Goal: Transaction & Acquisition: Register for event/course

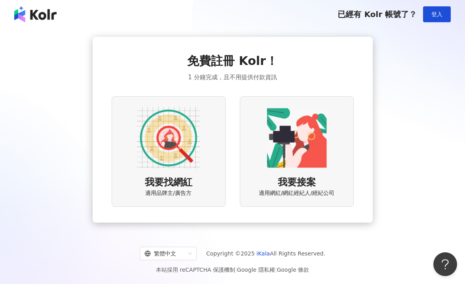
click at [286, 137] on img at bounding box center [296, 137] width 63 height 63
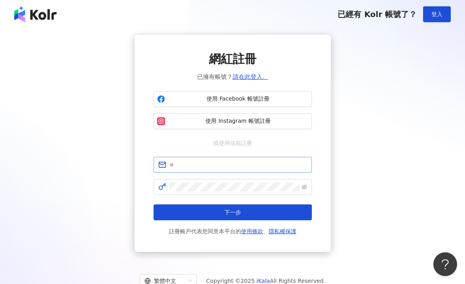
click at [229, 159] on span at bounding box center [233, 165] width 158 height 16
click at [232, 167] on input "text" at bounding box center [238, 164] width 138 height 9
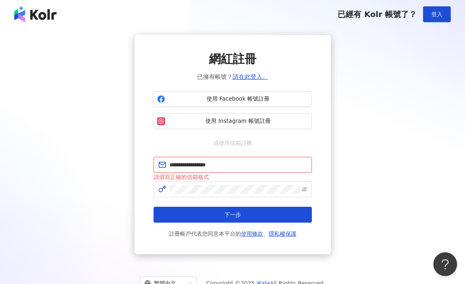
click at [222, 165] on input "**********" at bounding box center [238, 164] width 138 height 9
click at [199, 164] on input "**********" at bounding box center [238, 164] width 138 height 9
type input "**********"
click at [255, 175] on div "請填寫正確的信箱格式" at bounding box center [233, 177] width 158 height 9
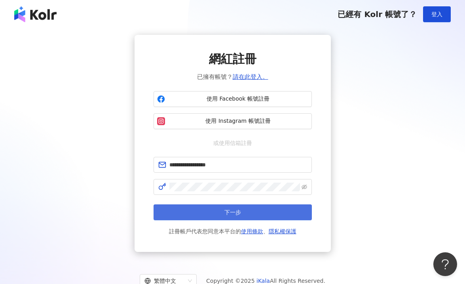
click at [248, 214] on button "下一步" at bounding box center [233, 212] width 158 height 16
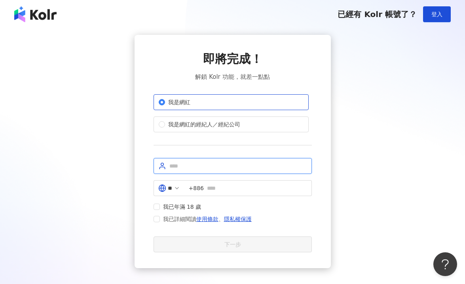
click at [199, 163] on input "text" at bounding box center [238, 166] width 138 height 9
click at [306, 143] on div "我是網紅 我是網紅的經紀人／經紀公司" at bounding box center [233, 119] width 158 height 51
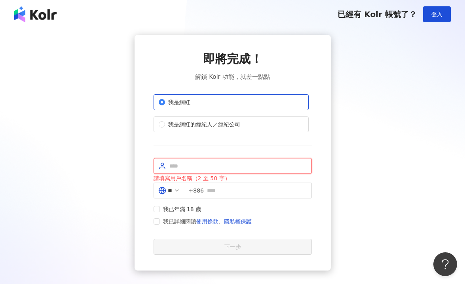
click at [194, 167] on input "text" at bounding box center [238, 166] width 138 height 9
type input "***"
click at [354, 192] on div "即將完成！ 解鎖 Kolr 功能，就差一點點 我是網紅 我是網紅的經紀人／經紀公司 *** 請填寫用戶名稱（2 至 50 字） ** +886 我已年滿 18…" at bounding box center [233, 153] width 446 height 236
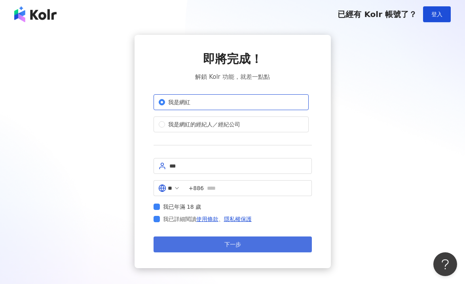
click at [225, 246] on span "下一步" at bounding box center [232, 244] width 17 height 6
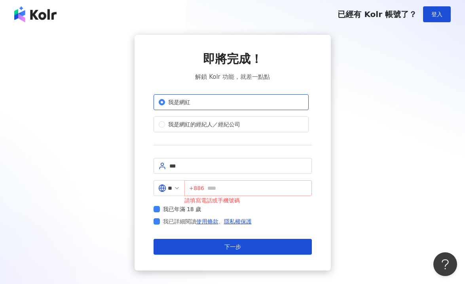
click at [228, 194] on span "+886" at bounding box center [247, 188] width 127 height 16
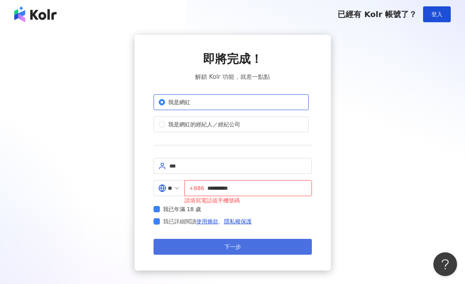
type input "**********"
click at [252, 245] on button "下一步" at bounding box center [233, 247] width 158 height 16
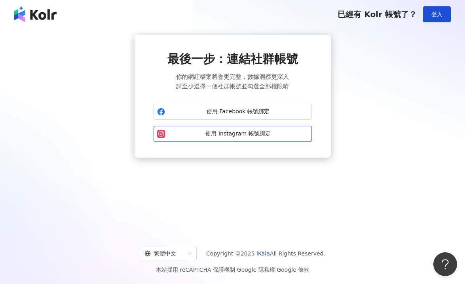
click at [249, 137] on span "使用 Instagram 帳號綁定" at bounding box center [238, 134] width 140 height 8
click at [240, 133] on span "使用 Instagram 帳號綁定" at bounding box center [238, 134] width 140 height 8
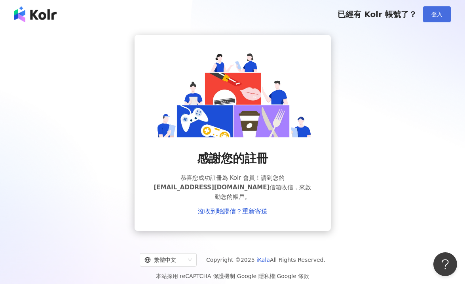
click at [437, 17] on span "登入" at bounding box center [437, 14] width 11 height 6
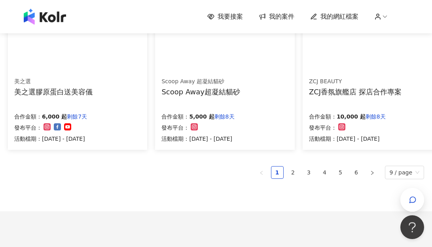
scroll to position [554, 0]
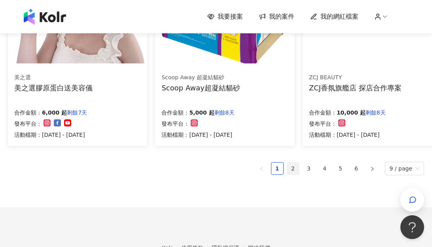
click at [296, 170] on link "2" at bounding box center [293, 168] width 12 height 12
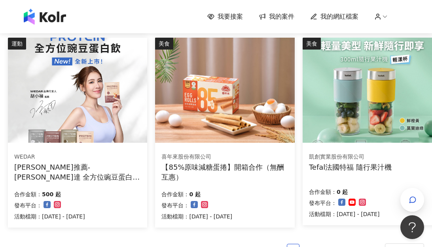
scroll to position [604, 0]
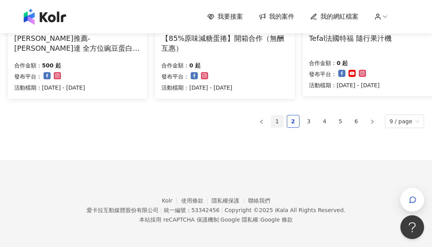
click at [278, 118] on link "1" at bounding box center [278, 121] width 12 height 12
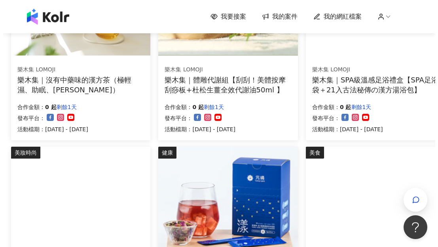
scroll to position [285, 0]
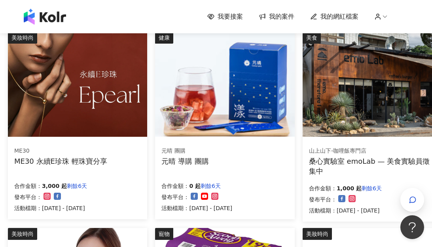
click at [92, 165] on div "ME30 永續E珍珠 輕珠寶分享" at bounding box center [60, 161] width 93 height 10
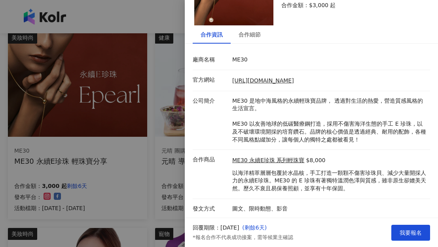
scroll to position [0, 0]
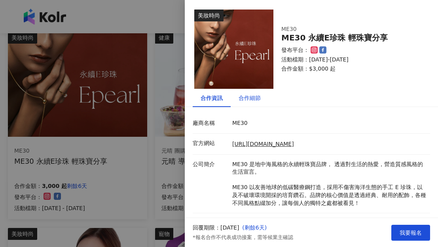
click at [255, 97] on div "合作細節" at bounding box center [250, 97] width 22 height 9
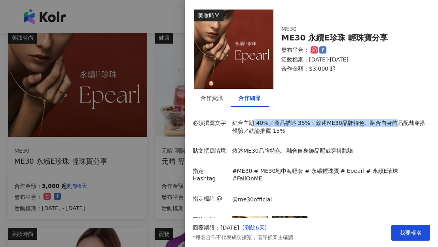
drag, startPoint x: 252, startPoint y: 122, endPoint x: 393, endPoint y: 124, distance: 141.0
click at [393, 124] on p "結合主題 40%／產品描述 35%：敘述ME30品牌特色、融合自身飾品配戴穿搭體驗／結論推薦 15%" at bounding box center [329, 126] width 194 height 15
drag, startPoint x: 239, startPoint y: 132, endPoint x: 298, endPoint y: 138, distance: 59.3
click at [298, 138] on li "必須撰寫文字 結合主題 40%／產品描述 35%：敘述ME30品牌特色、融合自身飾品配戴穿搭體驗／結論推薦 15%" at bounding box center [312, 127] width 238 height 28
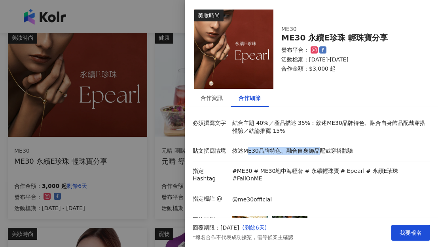
drag, startPoint x: 251, startPoint y: 150, endPoint x: 327, endPoint y: 155, distance: 77.0
click at [327, 155] on li "貼文撰寫情境 敘述ME30品牌特色、融合自身飾品配戴穿搭體驗" at bounding box center [312, 151] width 238 height 20
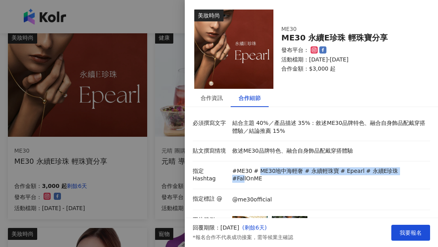
drag, startPoint x: 258, startPoint y: 171, endPoint x: 401, endPoint y: 167, distance: 143.0
click at [401, 167] on div "#ME30 # ME30地中海輕奢 # 永續輕珠寶 # Epearl # 永續E珍珠 #FallOnME" at bounding box center [329, 174] width 194 height 15
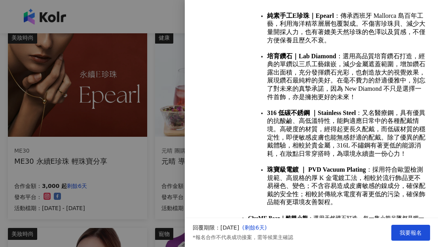
scroll to position [698, 0]
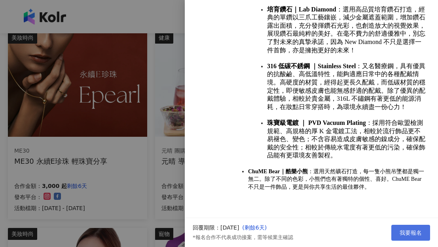
click at [413, 233] on span "我要報名" at bounding box center [411, 232] width 22 height 6
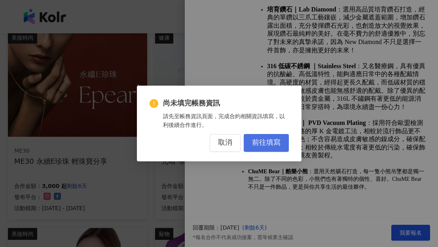
click at [266, 147] on button "前往填寫" at bounding box center [266, 143] width 45 height 18
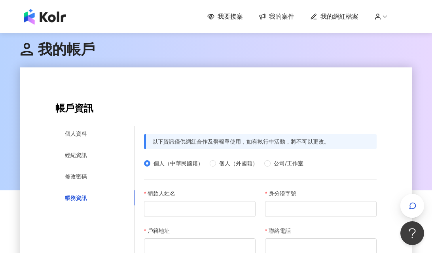
scroll to position [79, 0]
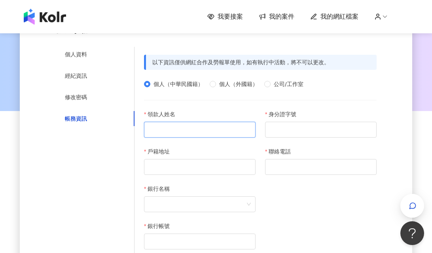
click at [203, 131] on input "領款人姓名" at bounding box center [200, 130] width 112 height 16
click at [81, 59] on div "個人資料" at bounding box center [94, 54] width 79 height 15
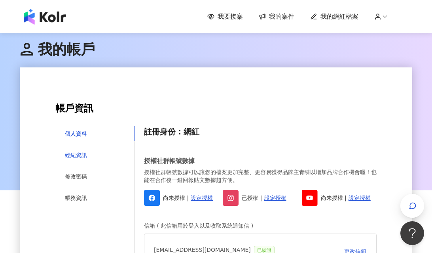
click at [81, 151] on div "經紀資訊" at bounding box center [76, 154] width 22 height 9
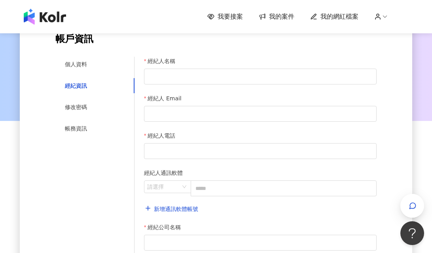
scroll to position [79, 0]
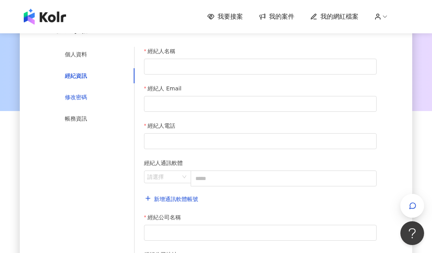
click at [78, 95] on div "修改密碼" at bounding box center [76, 97] width 22 height 9
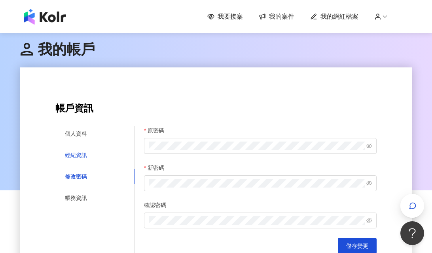
click at [75, 157] on div "經紀資訊" at bounding box center [76, 154] width 22 height 9
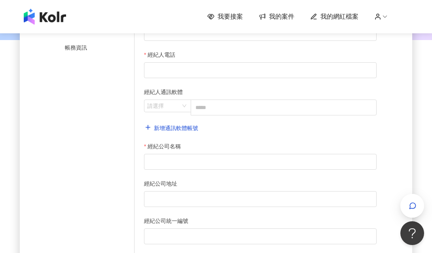
scroll to position [198, 0]
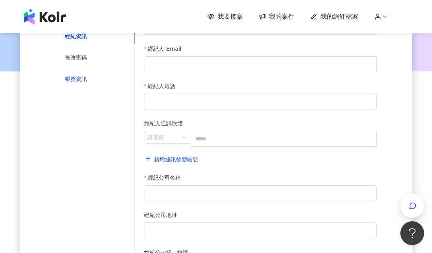
click at [77, 79] on div "帳務資訊" at bounding box center [76, 78] width 22 height 9
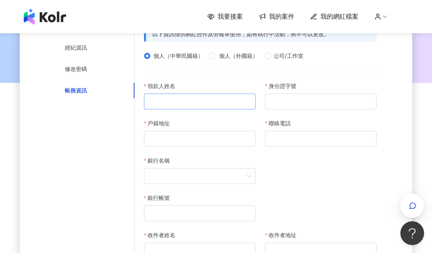
scroll to position [119, 0]
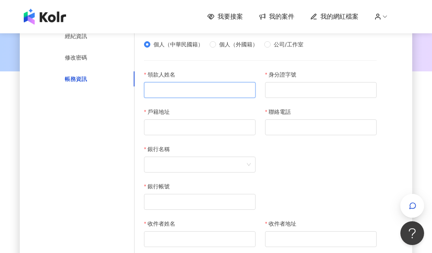
click at [184, 87] on input "領款人姓名" at bounding box center [200, 90] width 112 height 16
type input "*"
type input "***"
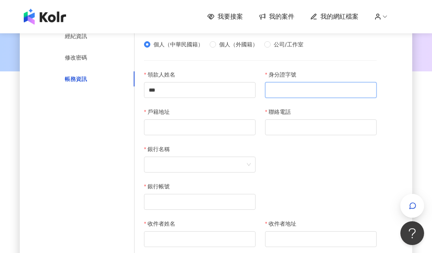
click at [305, 95] on input "身分證字號" at bounding box center [321, 90] width 112 height 16
type input "**********"
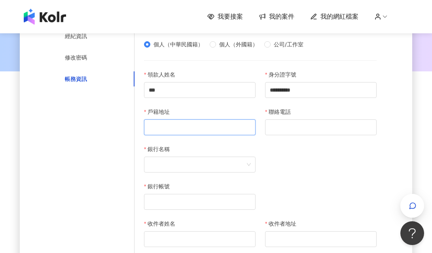
click at [229, 126] on input "戶籍地址" at bounding box center [200, 127] width 112 height 16
type input "***"
click at [232, 165] on span at bounding box center [200, 164] width 102 height 15
type input "**********"
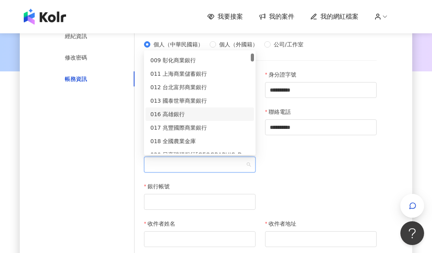
scroll to position [317, 0]
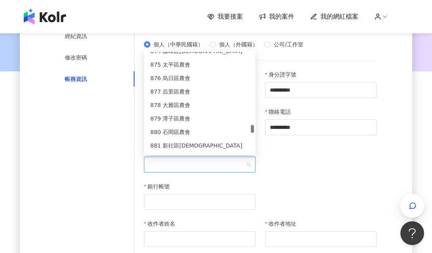
drag, startPoint x: 253, startPoint y: 62, endPoint x: 250, endPoint y: 128, distance: 66.2
click at [250, 128] on div "874 霧峰區農會 875 太平區農會 876 烏日區農會 877 后里區農會 878 大雅區農會 879 潭子區農會 880 石岡區農會 881 新社區農會…" at bounding box center [200, 102] width 108 height 101
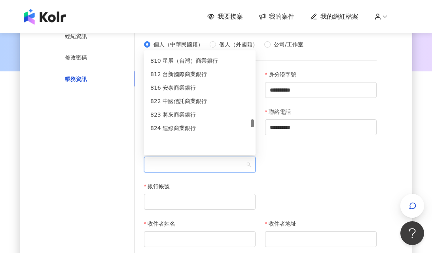
scroll to position [2913, 0]
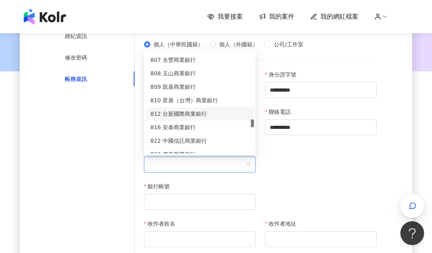
click at [180, 113] on div "812 台新國際商業銀行" at bounding box center [199, 113] width 99 height 9
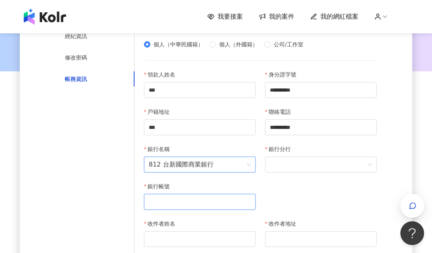
click at [179, 205] on input "銀行帳號" at bounding box center [200, 202] width 112 height 16
click at [293, 162] on span at bounding box center [321, 164] width 102 height 15
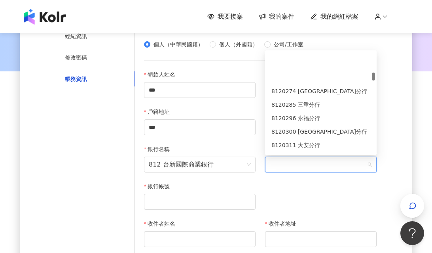
scroll to position [317, 0]
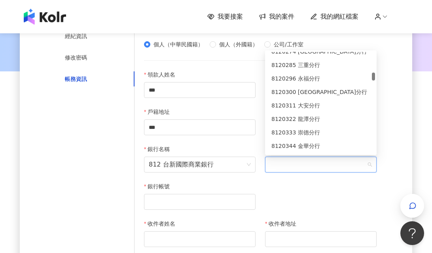
click at [331, 115] on div "8120322 龍潭分行" at bounding box center [321, 118] width 99 height 9
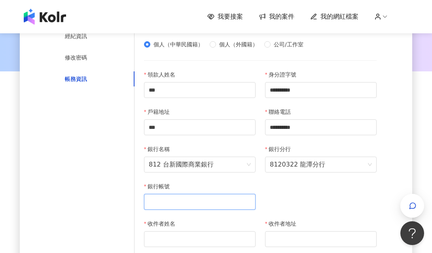
click at [209, 197] on input "銀行帳號" at bounding box center [200, 202] width 112 height 16
type input "**********"
click at [322, 199] on div "**********" at bounding box center [260, 144] width 242 height 149
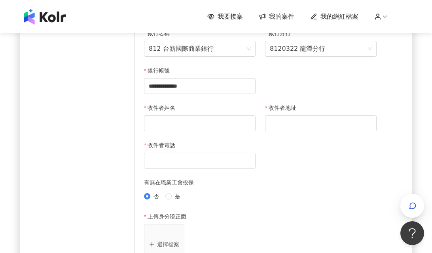
scroll to position [238, 0]
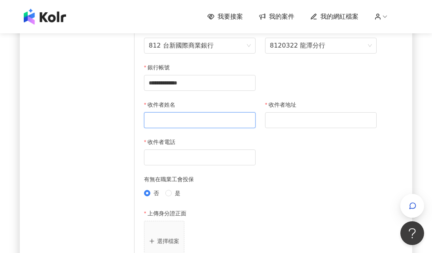
click at [189, 123] on input "收件者姓名" at bounding box center [200, 120] width 112 height 16
type input "***"
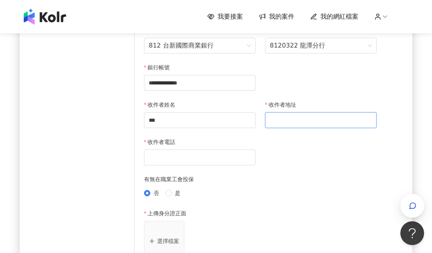
click at [318, 121] on input "收件者地址" at bounding box center [321, 120] width 112 height 16
type input "**********"
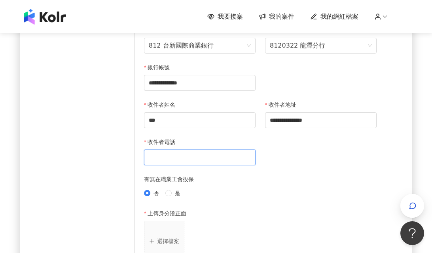
click at [193, 157] on input "收件者電話" at bounding box center [200, 157] width 112 height 16
type input "**********"
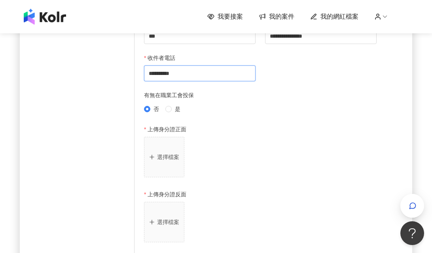
scroll to position [317, 0]
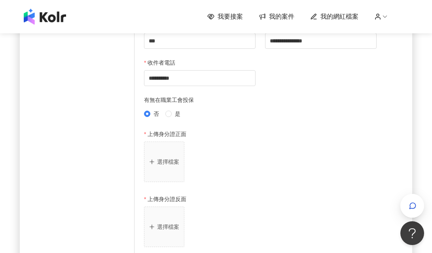
click at [163, 160] on p "選擇檔案" at bounding box center [168, 161] width 22 height 6
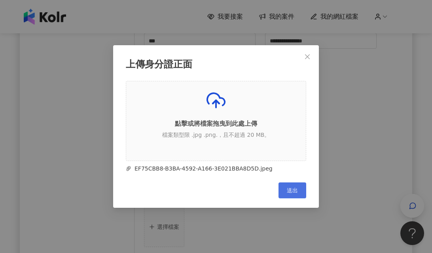
click at [291, 192] on span "送出" at bounding box center [292, 190] width 11 height 6
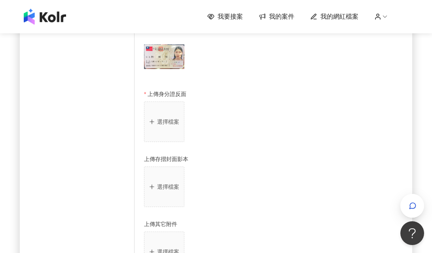
scroll to position [435, 0]
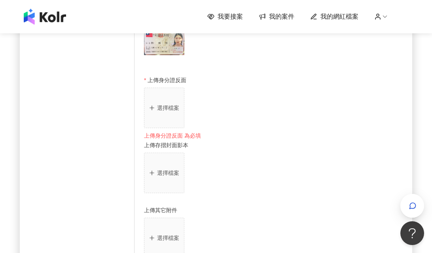
click at [171, 99] on button "選擇檔案" at bounding box center [164, 107] width 40 height 40
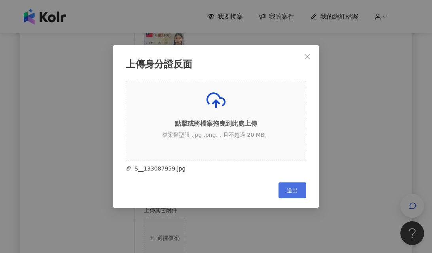
click at [300, 188] on button "送出" at bounding box center [293, 190] width 28 height 16
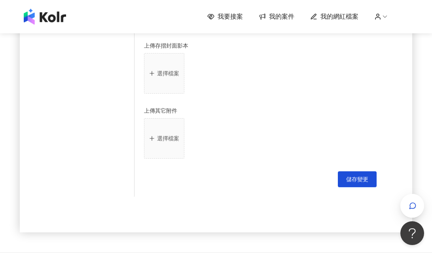
scroll to position [622, 0]
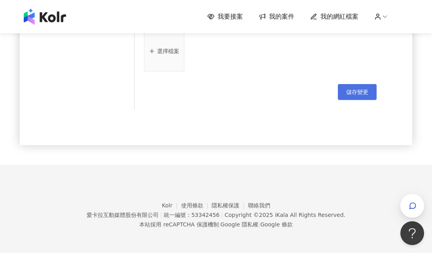
click at [366, 89] on span "儲存變更" at bounding box center [357, 92] width 22 height 6
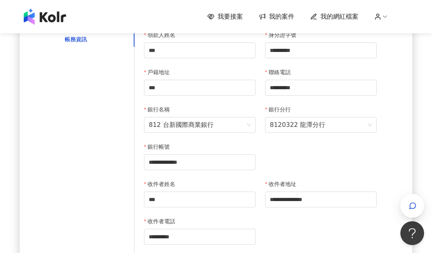
scroll to position [0, 0]
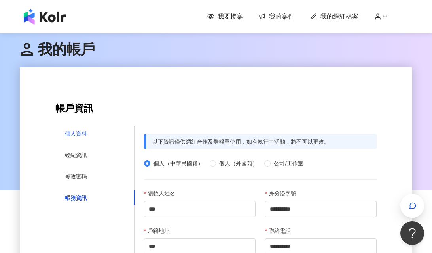
click at [82, 131] on div "個人資料" at bounding box center [76, 133] width 22 height 9
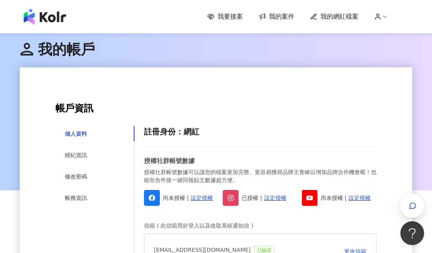
click at [287, 17] on span "我的案件" at bounding box center [281, 16] width 25 height 9
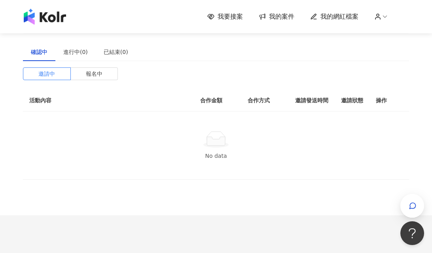
click at [237, 18] on span "我要接案" at bounding box center [230, 16] width 25 height 9
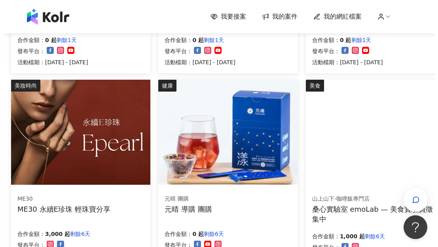
scroll to position [238, 0]
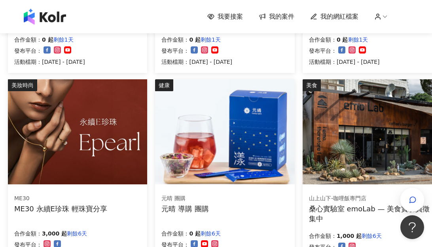
click at [76, 209] on div "ME30 永續E珍珠 輕珠寶分享" at bounding box center [60, 208] width 93 height 10
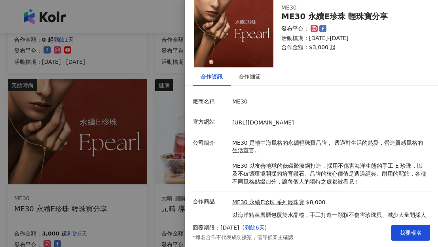
scroll to position [63, 0]
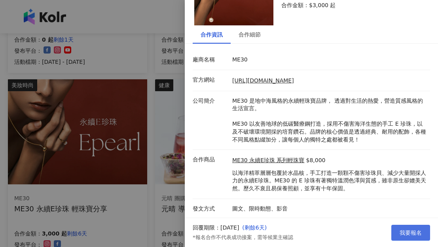
click at [406, 233] on span "我要報名" at bounding box center [411, 232] width 22 height 6
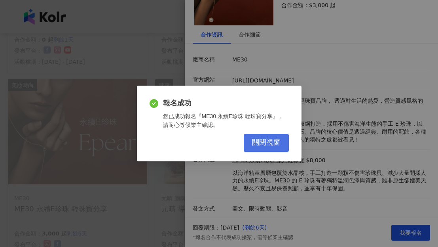
click at [270, 141] on span "關閉視窗" at bounding box center [266, 142] width 29 height 9
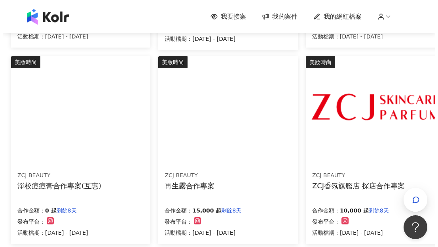
scroll to position [475, 0]
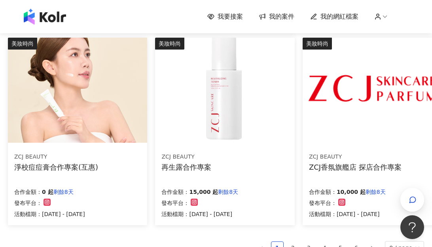
drag, startPoint x: 379, startPoint y: 175, endPoint x: 367, endPoint y: 170, distance: 12.8
click at [367, 170] on div "ZCJ香氛旗艦店 探店合作專案" at bounding box center [355, 167] width 93 height 10
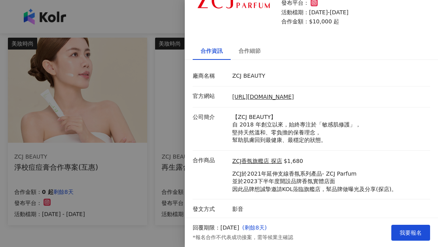
scroll to position [48, 0]
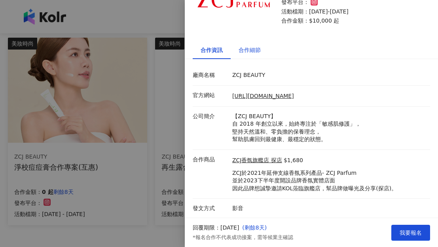
click at [250, 51] on div "合作細節" at bounding box center [250, 50] width 22 height 9
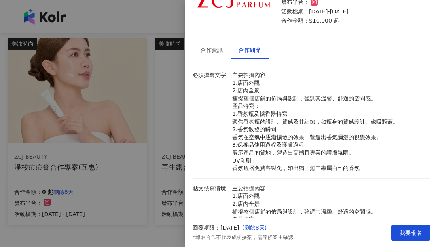
scroll to position [206, 0]
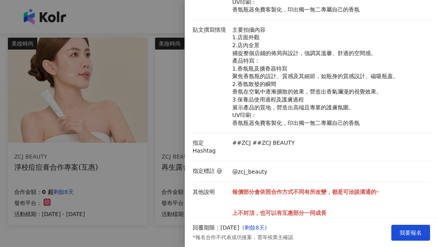
click at [131, 232] on div at bounding box center [219, 123] width 438 height 247
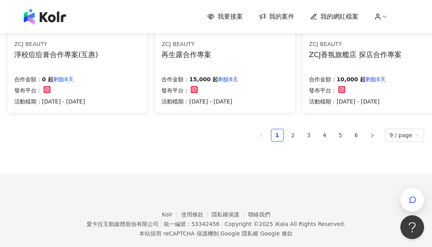
scroll to position [602, 0]
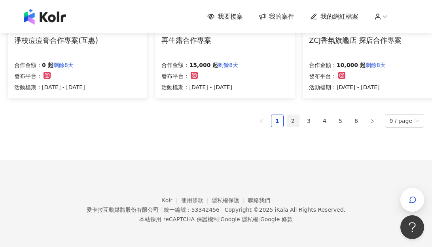
click at [296, 116] on link "2" at bounding box center [293, 121] width 12 height 12
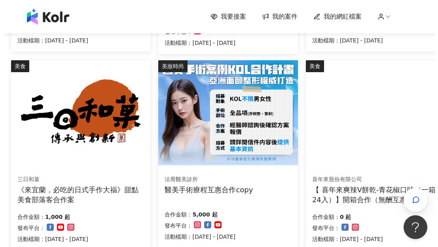
scroll to position [238, 0]
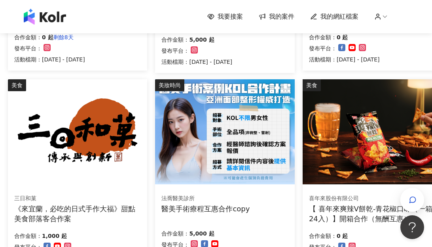
click at [254, 211] on div "法喬醫美診所 醫美手術療程互惠合作copy" at bounding box center [225, 204] width 127 height 20
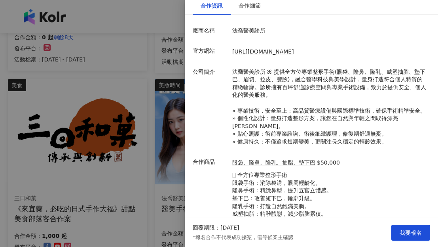
scroll to position [0, 0]
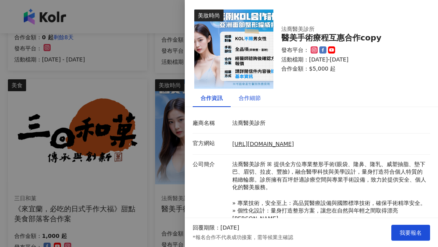
click at [248, 95] on div "合作細節" at bounding box center [250, 97] width 22 height 9
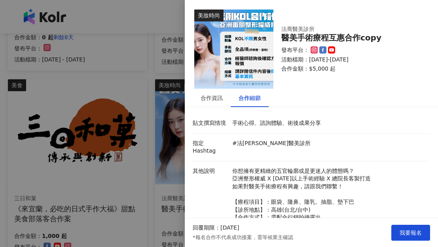
click at [150, 73] on div at bounding box center [219, 123] width 438 height 247
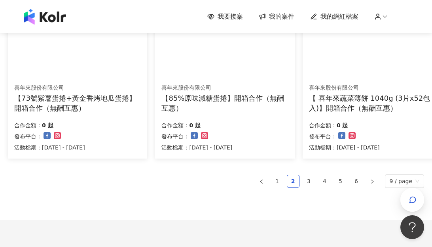
scroll to position [554, 0]
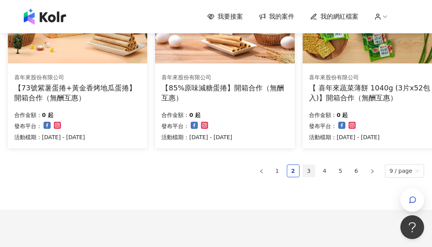
click at [311, 172] on link "3" at bounding box center [309, 171] width 12 height 12
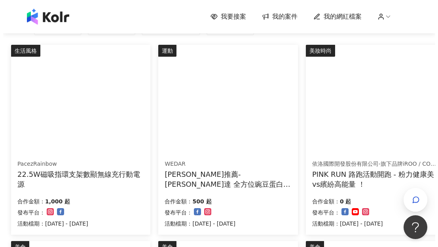
scroll to position [79, 0]
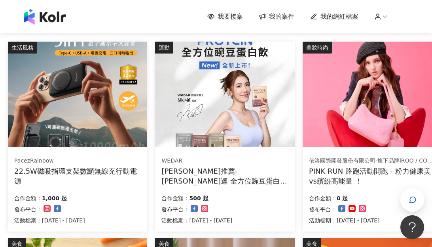
click at [378, 184] on div "PINK RUN 路跑活動開跑 - 粉力健康美vs繽紛高能量 ！" at bounding box center [372, 176] width 127 height 20
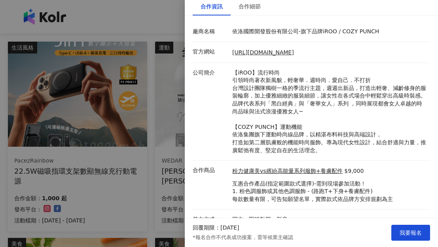
scroll to position [102, 0]
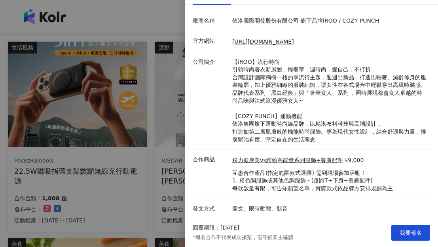
click at [158, 24] on div at bounding box center [219, 123] width 438 height 247
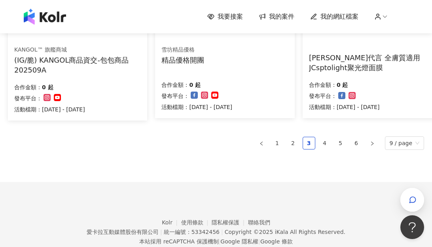
scroll to position [564, 0]
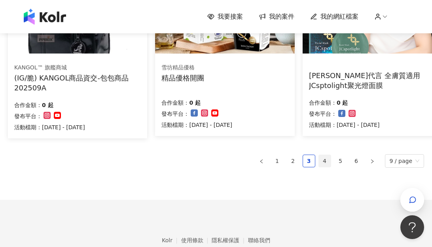
click at [325, 160] on link "4" at bounding box center [325, 161] width 12 height 12
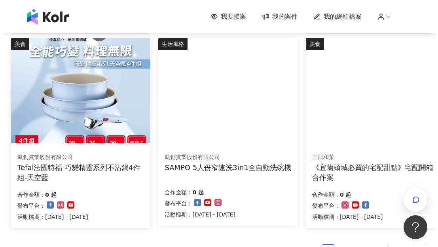
scroll to position [475, 0]
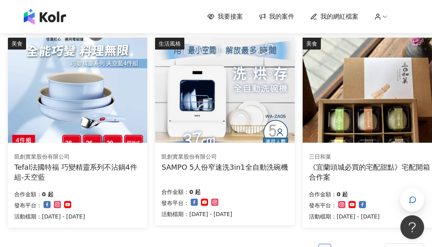
click at [383, 181] on div "三日和菓 《宜蘭頭城必買的宅配甜點》宅配開箱合作案 合作金額： 0 起 發布平台： 活動檔期：2025/6/1 - 2025/12/31" at bounding box center [372, 187] width 139 height 82
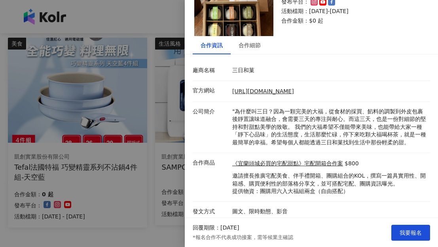
scroll to position [63, 0]
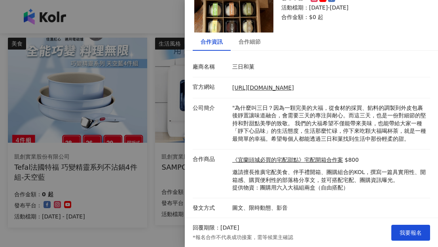
click at [167, 232] on div at bounding box center [219, 123] width 438 height 247
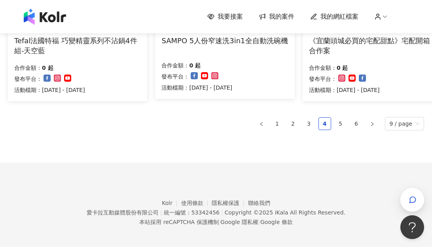
scroll to position [602, 0]
click at [342, 122] on link "5" at bounding box center [341, 123] width 12 height 12
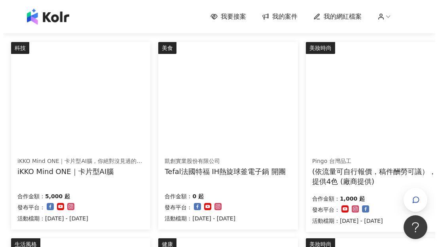
scroll to position [79, 0]
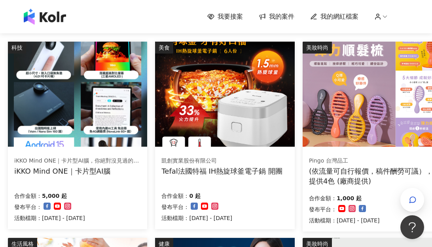
click at [79, 169] on div "iKKO Mind ONE｜卡片型AI腦" at bounding box center [77, 171] width 127 height 10
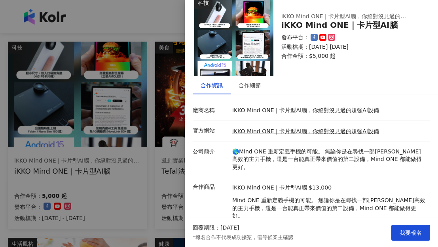
scroll to position [25, 0]
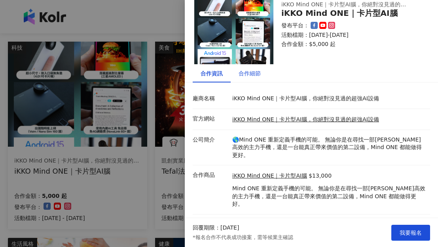
click at [255, 75] on div "合作細節" at bounding box center [250, 73] width 22 height 9
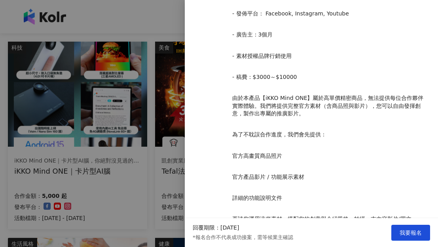
scroll to position [695, 0]
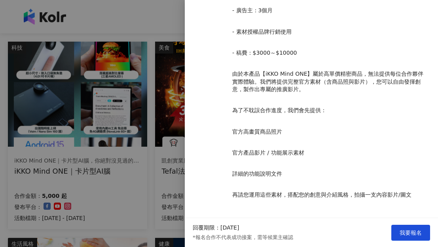
click at [153, 182] on div at bounding box center [219, 123] width 438 height 247
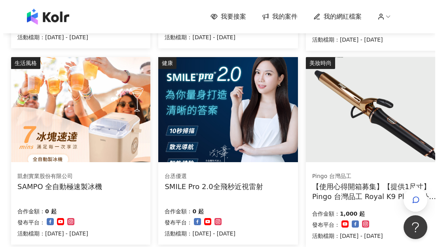
scroll to position [277, 0]
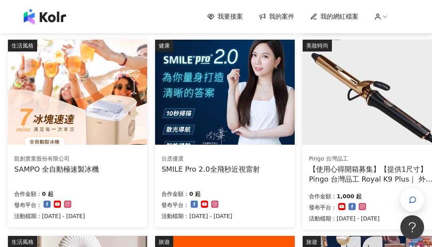
click at [252, 125] on img at bounding box center [224, 92] width 139 height 105
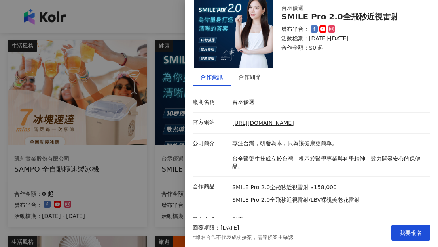
scroll to position [32, 0]
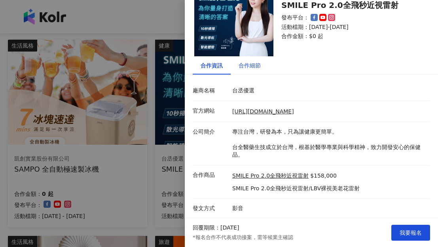
click at [252, 67] on div "合作細節" at bounding box center [250, 65] width 22 height 9
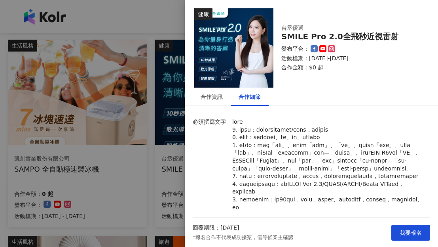
scroll to position [0, 0]
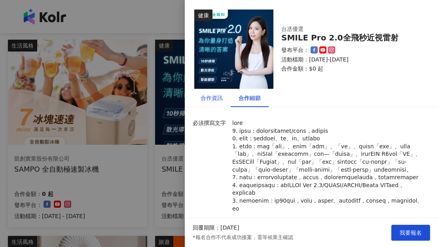
click at [209, 102] on div "合作資訊" at bounding box center [212, 97] width 22 height 9
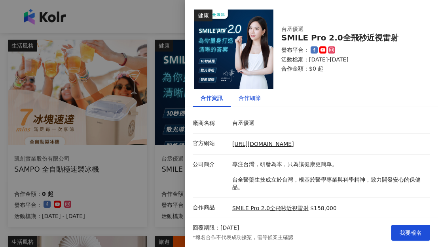
click at [243, 101] on div "合作細節" at bounding box center [250, 97] width 22 height 9
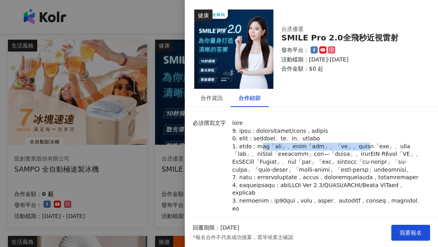
drag, startPoint x: 270, startPoint y: 147, endPoint x: 424, endPoint y: 147, distance: 154.8
click at [426, 146] on div "必須撰寫文字 貼文撰寫情境 術前檢查/手術當天/術後心得分享 指定 Hashtag ##台全診所 #醫師名稱 #SMILEPro2.0 指定標註 @ @tai…" at bounding box center [311, 237] width 253 height 249
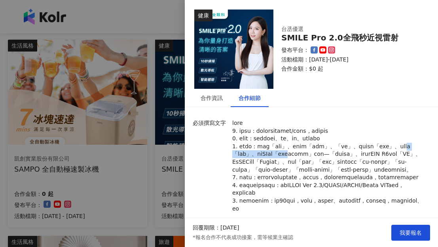
drag, startPoint x: 287, startPoint y: 155, endPoint x: 376, endPoint y: 154, distance: 89.9
click at [376, 154] on p at bounding box center [329, 165] width 194 height 93
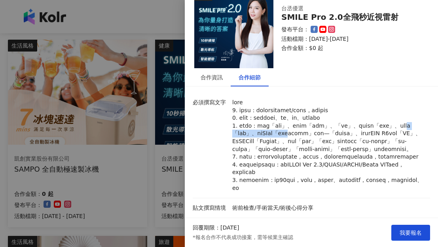
scroll to position [40, 0]
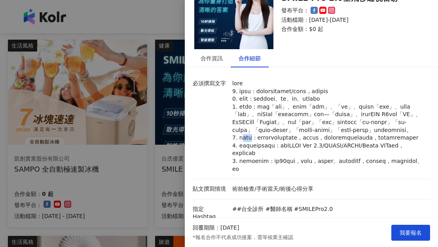
drag, startPoint x: 241, startPoint y: 153, endPoint x: 260, endPoint y: 153, distance: 18.2
click at [260, 153] on p at bounding box center [329, 126] width 194 height 93
drag, startPoint x: 283, startPoint y: 150, endPoint x: 384, endPoint y: 156, distance: 101.1
click at [384, 156] on p at bounding box center [329, 126] width 194 height 93
drag, startPoint x: 255, startPoint y: 160, endPoint x: 359, endPoint y: 159, distance: 103.7
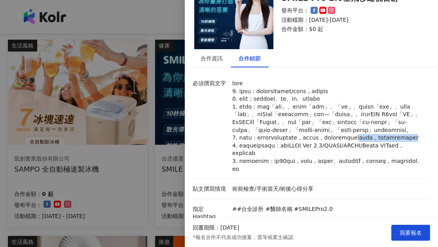
click at [359, 159] on p at bounding box center [329, 126] width 194 height 93
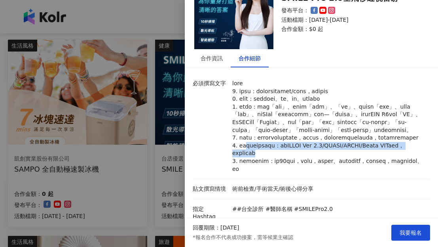
drag, startPoint x: 248, startPoint y: 171, endPoint x: 385, endPoint y: 174, distance: 137.0
click at [385, 173] on p at bounding box center [329, 126] width 194 height 93
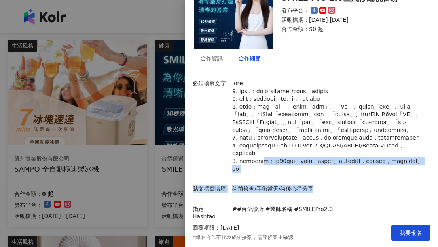
drag, startPoint x: 275, startPoint y: 184, endPoint x: 323, endPoint y: 203, distance: 51.9
click at [323, 203] on div "必須撰寫文字 貼文撰寫情境 術前檢查/手術當天/術後心得分享 指定 Hashtag ##台全診所 #醫師名稱 #SMILEPro2.0 指定標註 @ @tai…" at bounding box center [312, 198] width 238 height 249
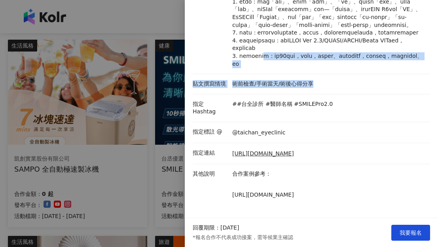
scroll to position [168, 0]
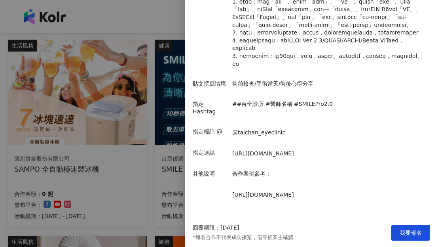
click at [164, 25] on div at bounding box center [219, 123] width 438 height 247
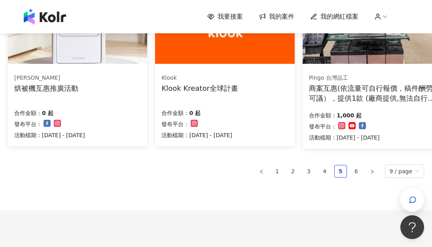
scroll to position [554, 0]
click at [360, 169] on link "6" at bounding box center [357, 171] width 12 height 12
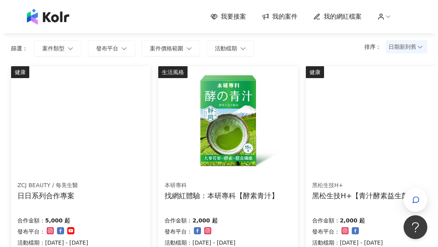
scroll to position [79, 0]
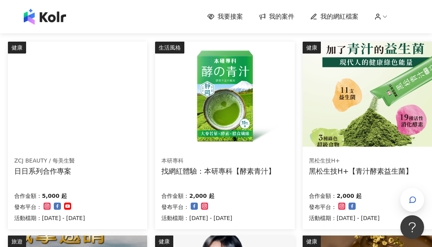
click at [85, 192] on div "合作金額： 5,000 起" at bounding box center [49, 194] width 71 height 11
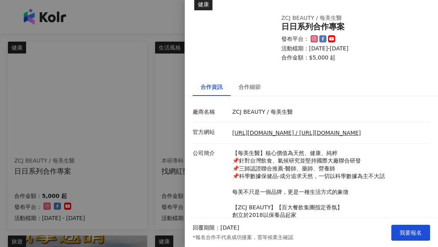
scroll to position [0, 0]
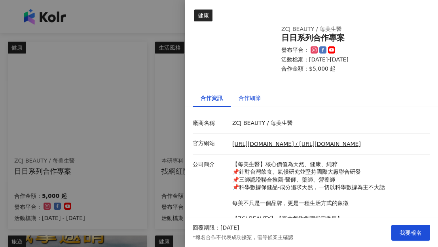
click at [254, 97] on div "合作細節" at bounding box center [250, 97] width 22 height 9
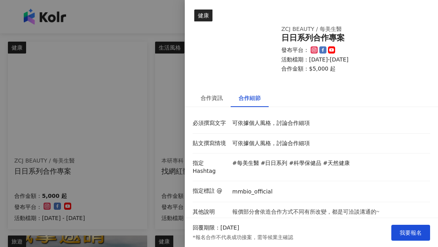
click at [166, 18] on div at bounding box center [219, 123] width 438 height 247
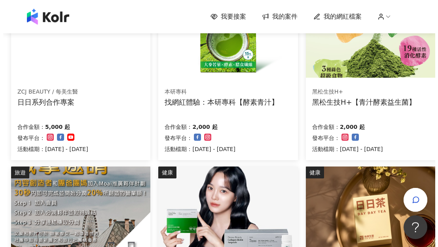
scroll to position [79, 0]
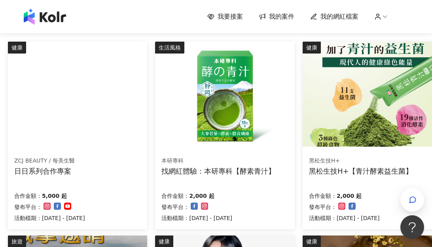
click at [257, 187] on div "本研專科 找網紅體驗：本研專科【酵素青汁】 合作金額： 2,000 起 發布平台： 活動檔期：2025/7/1 - 2026/1/31" at bounding box center [224, 189] width 139 height 79
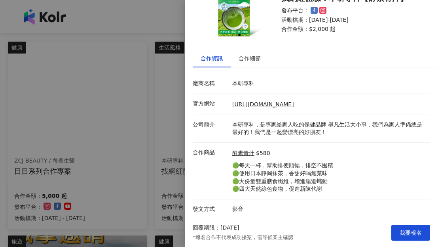
scroll to position [48, 0]
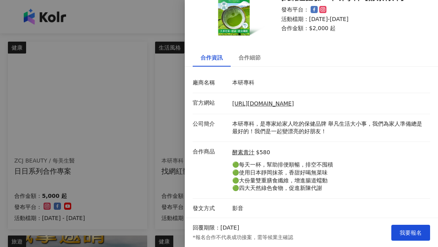
click at [171, 30] on div at bounding box center [219, 123] width 438 height 247
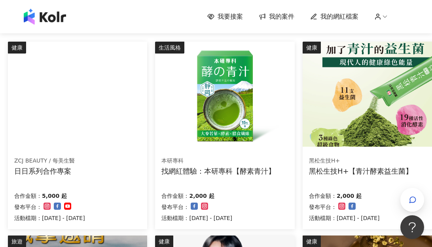
click at [378, 183] on div "黑松生技H+ 黑松生技H+【青汁酵素益生菌】 合作金額： 2,000 起 發布平台： 活動檔期：2025/6/16 - 2025/12/31" at bounding box center [372, 189] width 139 height 79
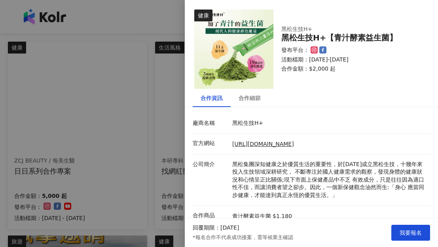
click at [154, 22] on div at bounding box center [219, 123] width 438 height 247
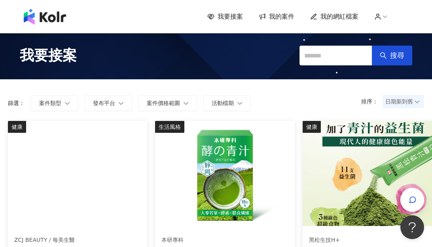
click at [320, 44] on div "搜尋" at bounding box center [356, 56] width 113 height 36
click at [329, 59] on input "text" at bounding box center [336, 56] width 73 height 20
click at [65, 105] on icon "button" at bounding box center [68, 103] width 6 height 6
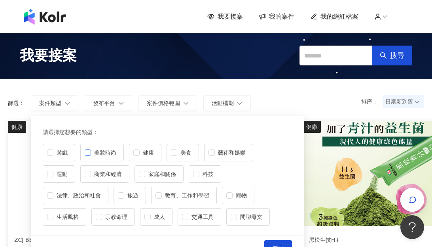
click at [92, 153] on span "美妝時尚" at bounding box center [105, 152] width 29 height 9
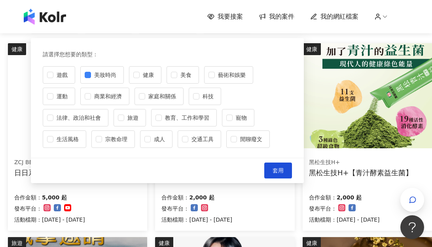
scroll to position [79, 0]
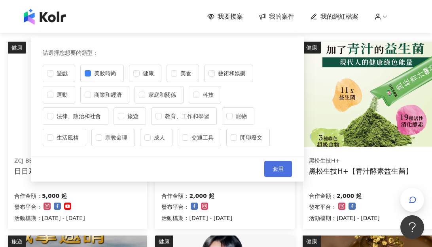
click at [272, 167] on button "套用" at bounding box center [278, 169] width 28 height 16
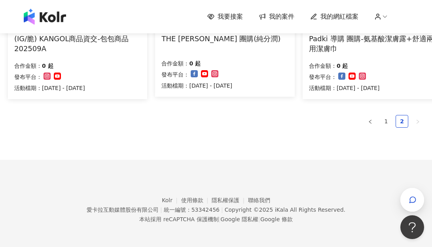
scroll to position [644, 0]
click at [386, 119] on link "1" at bounding box center [386, 121] width 12 height 12
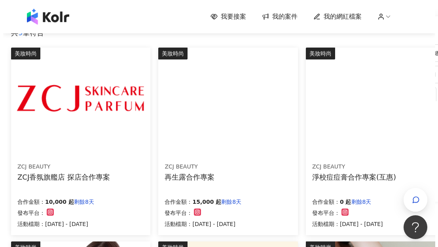
scroll to position [119, 0]
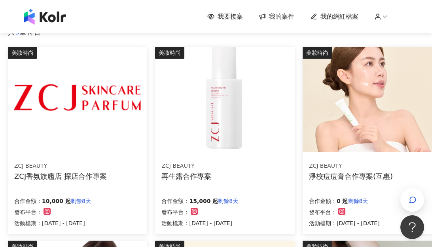
click at [97, 183] on div "ZCJ BEAUTY ZCJ香氛旗艦店 探店合作專案 合作金額： 10,000 起 剩餘8天 發布平台： 活動檔期：2025/10/2 - 2025/11/1" at bounding box center [77, 194] width 139 height 79
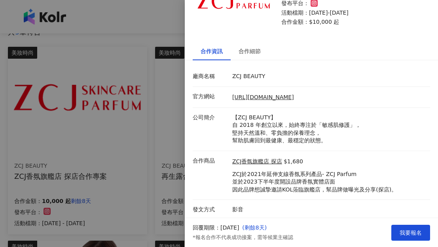
scroll to position [48, 0]
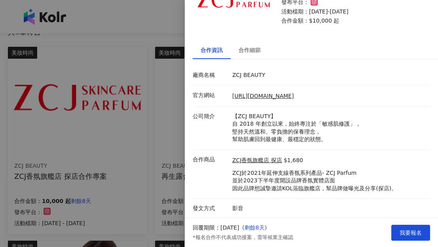
click at [136, 173] on div at bounding box center [219, 123] width 438 height 247
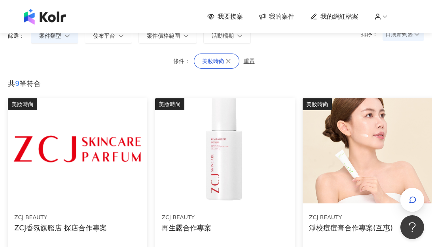
scroll to position [0, 0]
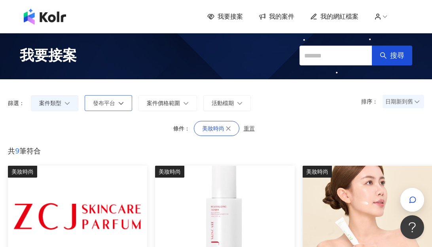
click at [106, 106] on span "發布平台" at bounding box center [104, 103] width 22 height 6
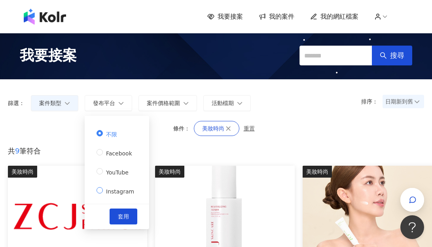
click at [114, 188] on span "Instagram" at bounding box center [120, 191] width 34 height 6
click at [118, 211] on button "套用" at bounding box center [124, 216] width 28 height 16
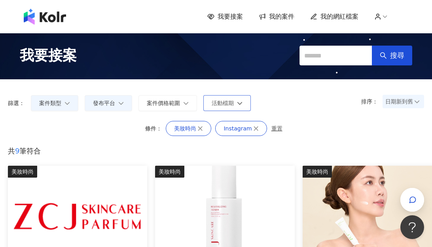
click at [243, 106] on button "活動檔期" at bounding box center [227, 103] width 48 height 16
click at [334, 95] on div "排序： 日期新到舊 篩選： 案件類型 發布平台 案件價格範圍 活動檔期 套用 清除 套用" at bounding box center [216, 100] width 432 height 42
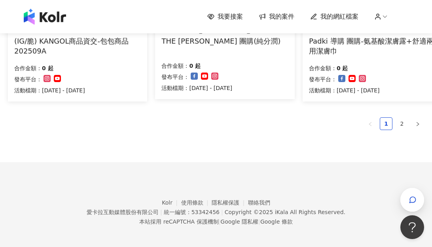
scroll to position [644, 0]
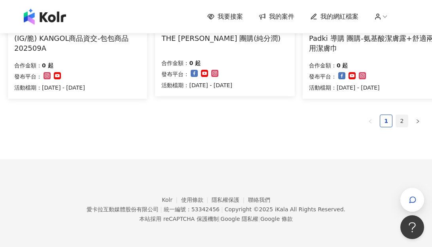
click at [399, 124] on link "2" at bounding box center [402, 121] width 12 height 12
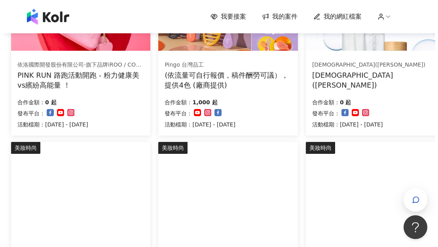
scroll to position [175, 0]
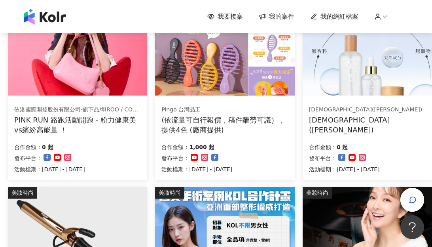
click at [86, 133] on div "PINK RUN 路跑活動開跑 - 粉力健康美vs繽紛高能量 ！" at bounding box center [77, 125] width 127 height 20
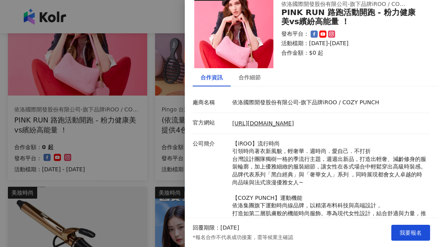
scroll to position [0, 0]
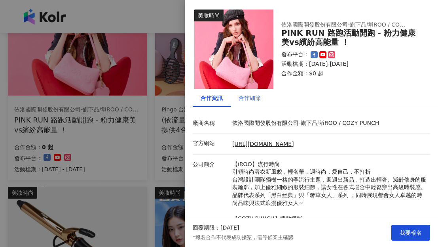
click at [254, 93] on div "合作細節" at bounding box center [250, 98] width 38 height 18
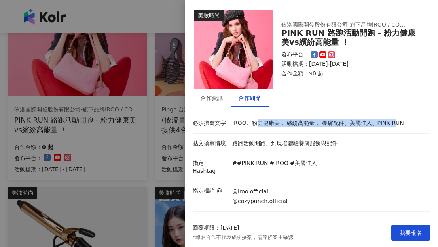
drag, startPoint x: 249, startPoint y: 126, endPoint x: 389, endPoint y: 122, distance: 139.8
click at [389, 122] on p "iROO、粉力健康美 、繽紛高能量 、養膚配件、美麗佳人、PINK RUN" at bounding box center [329, 123] width 194 height 8
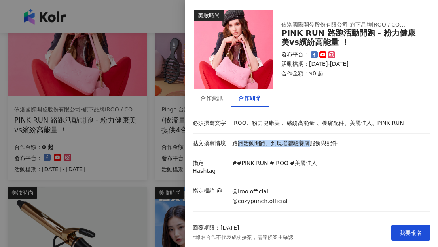
drag, startPoint x: 240, startPoint y: 145, endPoint x: 308, endPoint y: 149, distance: 69.0
click at [308, 149] on li "貼文撰寫情境 路跑活動開跑、到現場體驗養膚服飾與配件" at bounding box center [312, 143] width 238 height 20
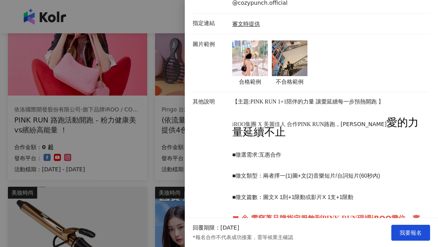
scroll to position [158, 0]
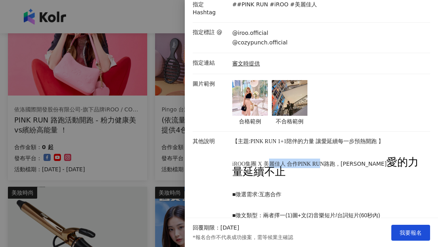
drag, startPoint x: 268, startPoint y: 158, endPoint x: 321, endPoint y: 158, distance: 52.7
click at [321, 158] on p "iROO集團 X 美麗佳人 合作 PINK RUN 路跑，讓 愛的力量延續不止" at bounding box center [329, 167] width 194 height 19
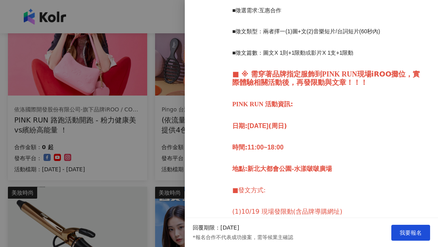
scroll to position [184, 0]
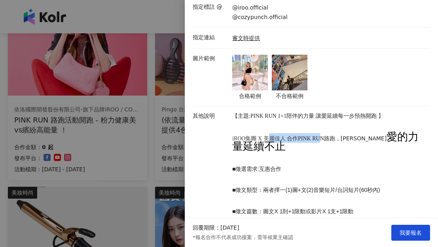
click at [258, 61] on img at bounding box center [250, 73] width 36 height 36
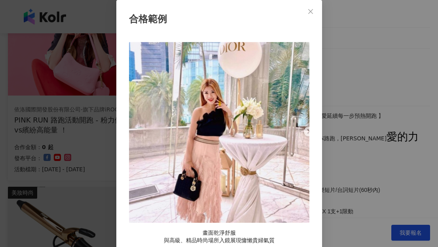
scroll to position [7, 0]
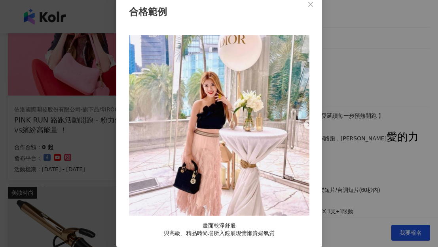
click at [372, 66] on div "合格範例 畫面乾淨舒服 與高級、精品時尚場所入鏡展現慵懶貴婦氣質" at bounding box center [219, 123] width 438 height 247
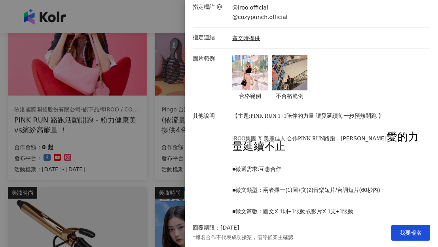
click at [295, 68] on img at bounding box center [290, 73] width 36 height 36
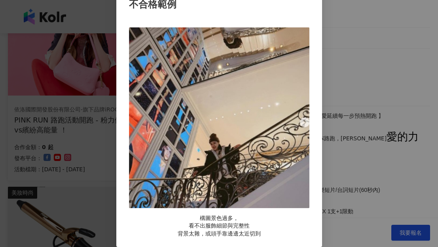
scroll to position [0, 0]
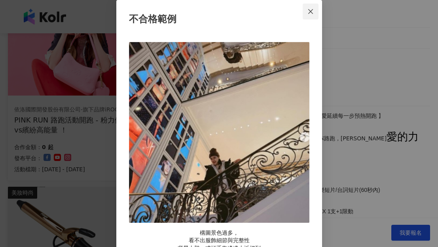
click at [310, 10] on icon "close" at bounding box center [310, 11] width 5 height 5
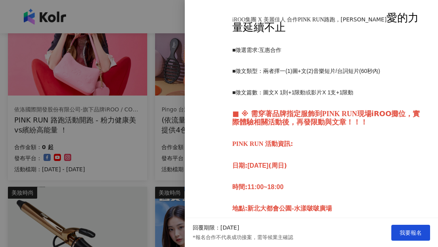
scroll to position [342, 0]
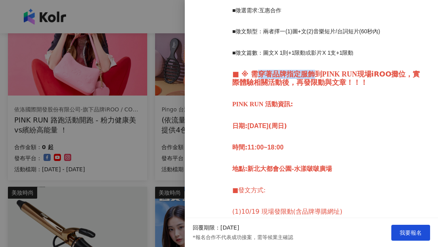
drag, startPoint x: 249, startPoint y: 68, endPoint x: 312, endPoint y: 67, distance: 62.2
click at [312, 70] on strong "■ ※ 需穿著品牌指定服飾到" at bounding box center [277, 74] width 90 height 8
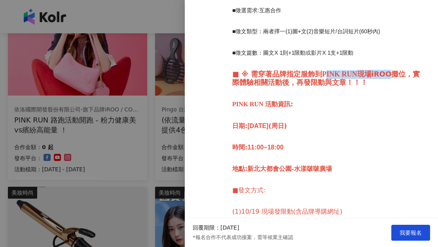
drag, startPoint x: 322, startPoint y: 71, endPoint x: 381, endPoint y: 69, distance: 59.4
click at [381, 70] on p "■ ※ 需穿著品牌指定服飾到 PINK RUN 現場iROO攤位，實際體驗相關活動後，再發限動與文章！！！" at bounding box center [329, 78] width 194 height 17
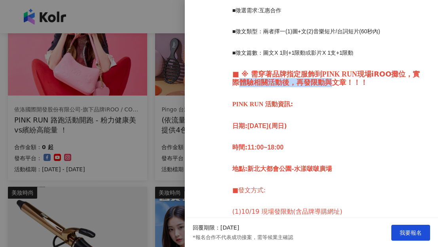
drag, startPoint x: 235, startPoint y: 79, endPoint x: 327, endPoint y: 77, distance: 91.9
click at [327, 77] on strong "現場iROO攤位，實際體驗相關活動後，再發限動與文章！！！" at bounding box center [326, 78] width 188 height 17
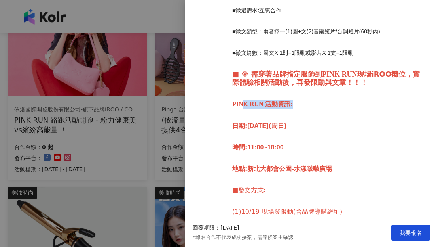
drag, startPoint x: 242, startPoint y: 96, endPoint x: 299, endPoint y: 97, distance: 56.6
click at [299, 100] on p "PINK RUN 活動資訊:" at bounding box center [329, 104] width 194 height 8
drag, startPoint x: 243, startPoint y: 123, endPoint x: 292, endPoint y: 122, distance: 48.7
click at [292, 122] on p "日期: 2025/10/19 (周日)" at bounding box center [329, 126] width 194 height 8
drag, startPoint x: 245, startPoint y: 139, endPoint x: 269, endPoint y: 139, distance: 23.8
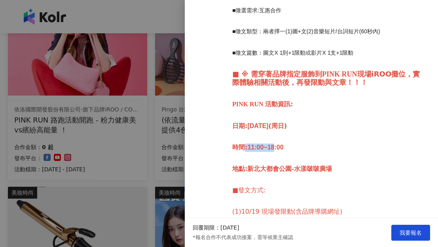
click at [269, 143] on p "時間: 11:00~18:00" at bounding box center [329, 147] width 194 height 8
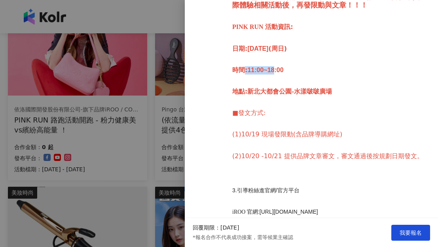
scroll to position [421, 0]
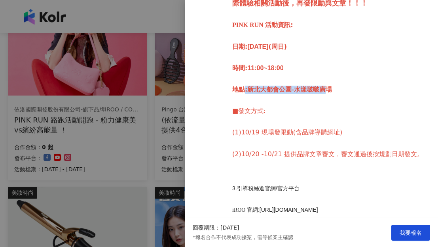
drag, startPoint x: 241, startPoint y: 84, endPoint x: 328, endPoint y: 86, distance: 86.7
click at [328, 86] on p "地點: 新北大都會公園 - 水漾啵啵廣場" at bounding box center [329, 90] width 194 height 8
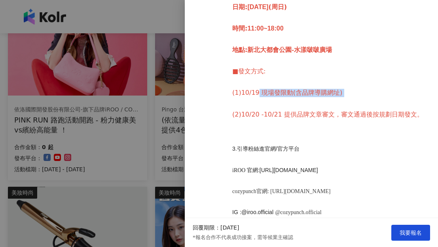
drag, startPoint x: 254, startPoint y: 86, endPoint x: 369, endPoint y: 93, distance: 114.6
click at [369, 93] on p "【主題:PINK RUN 1+1陪伴的力量 讓愛延續每一步預熱開跑 】 iROO集團 X 美麗佳人 合作 PINK RUN 路跑，讓 愛的力量延續不止 ■ 徵…" at bounding box center [329, 182] width 194 height 694
click at [285, 110] on span "(2)10/20 -10/21 提供品牌文章審文，審文通過後按規劃日期發文。" at bounding box center [327, 114] width 191 height 8
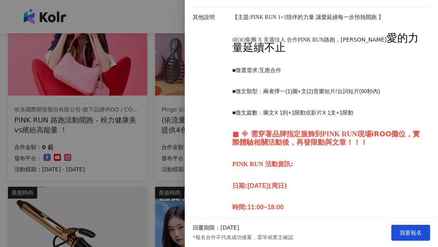
scroll to position [184, 0]
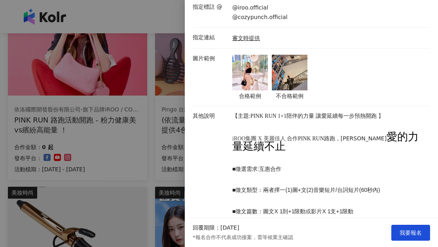
click at [151, 148] on div at bounding box center [219, 123] width 438 height 247
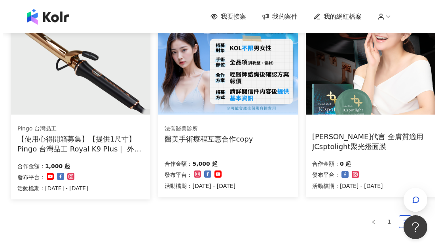
scroll to position [333, 0]
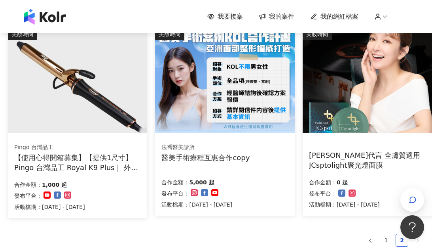
click at [357, 149] on div "千田愛紗代言 全膚質適用 JCsptolight聚光燈面膜" at bounding box center [372, 159] width 127 height 21
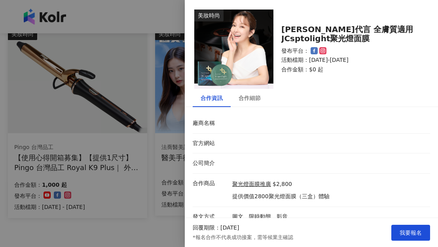
scroll to position [8, 0]
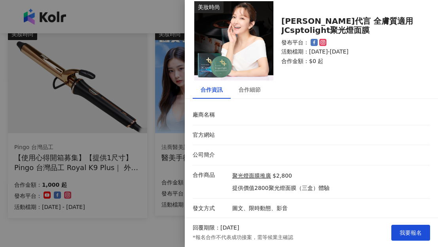
click at [166, 237] on div at bounding box center [219, 123] width 438 height 247
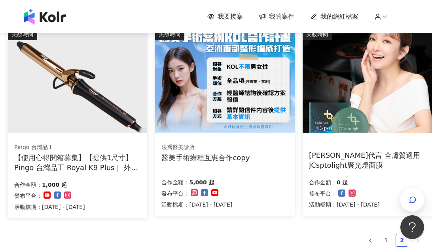
click at [351, 170] on div "千田愛紗代言 全膚質適用 JCsptolight聚光燈面膜 合作金額： 0 起 發布平台： 活動檔期：2024/11/19 - 2025/12/31" at bounding box center [372, 175] width 139 height 79
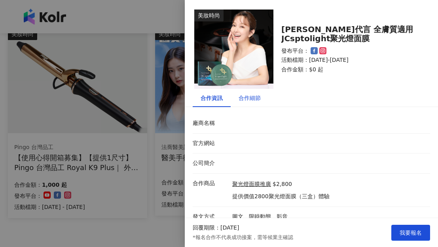
click at [250, 100] on div "合作細節" at bounding box center [250, 97] width 22 height 9
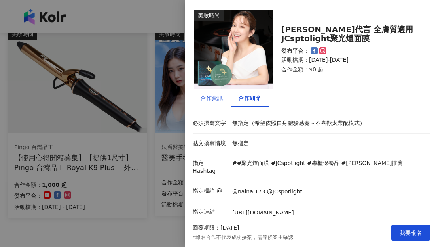
click at [217, 95] on div "合作資訊" at bounding box center [212, 97] width 22 height 9
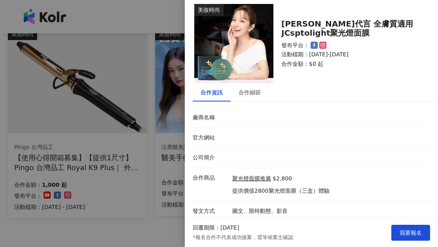
scroll to position [8, 0]
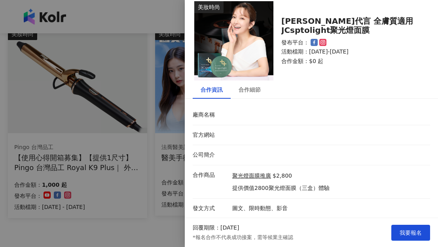
click at [175, 224] on div at bounding box center [219, 123] width 438 height 247
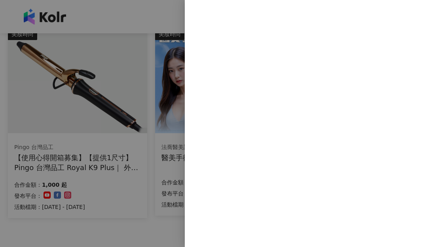
scroll to position [0, 0]
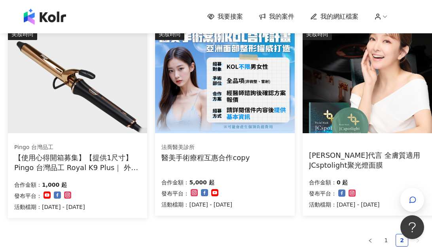
click at [277, 167] on div "法喬醫美診所 醫美手術療程互惠合作copy 合作金額： 5,000 起 發布平台： 活動檔期：2025/6/3 - 2025/10/31" at bounding box center [224, 175] width 139 height 79
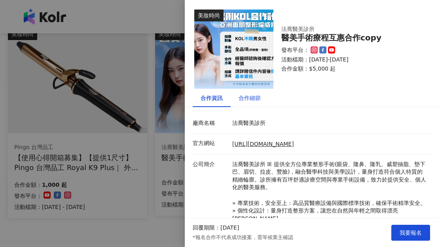
click at [256, 101] on div "合作細節" at bounding box center [250, 97] width 22 height 9
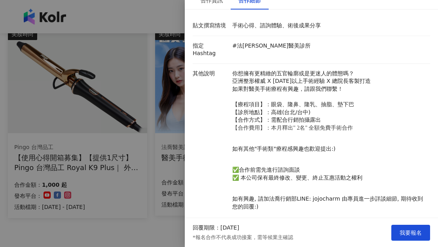
scroll to position [102, 0]
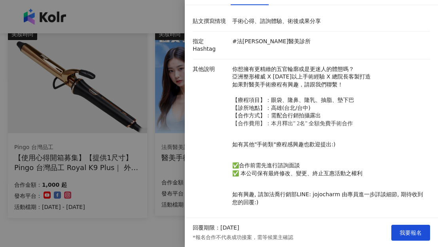
click at [156, 208] on div at bounding box center [219, 123] width 438 height 247
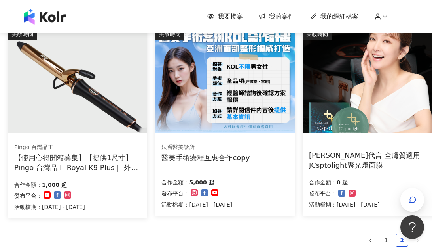
click at [106, 161] on div "【使用心得開箱募集】【提供1尺寸】 Pingo 台灣品工 Royal K9 Plus｜ 外噴式負離子加長電棒-革命進化款" at bounding box center [77, 162] width 127 height 20
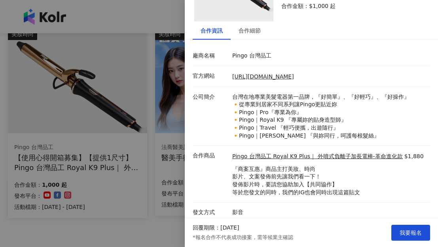
scroll to position [71, 0]
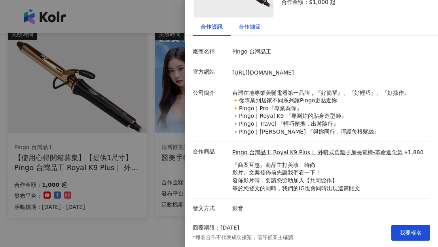
click at [259, 24] on div "合作細節" at bounding box center [250, 26] width 22 height 9
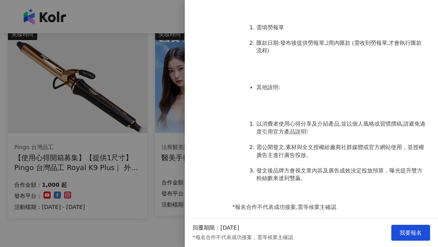
scroll to position [732, 0]
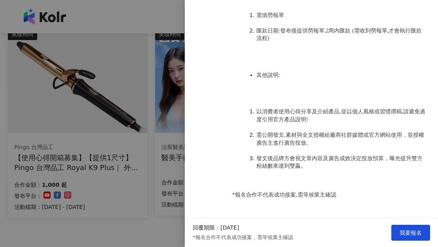
click at [102, 219] on div at bounding box center [219, 123] width 438 height 247
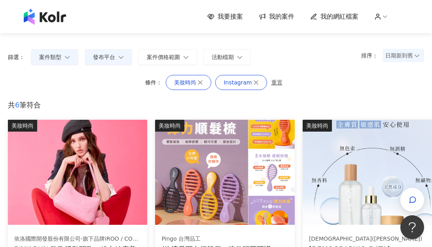
scroll to position [0, 0]
